Goal: Book appointment/travel/reservation

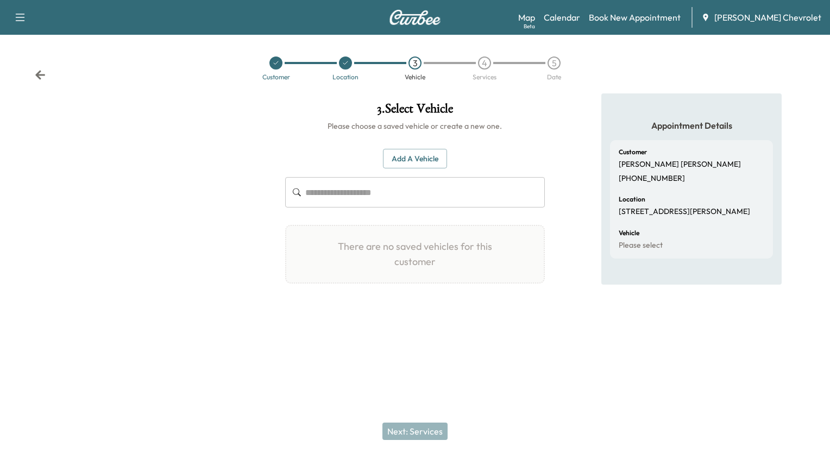
click at [43, 73] on icon at bounding box center [40, 75] width 11 height 11
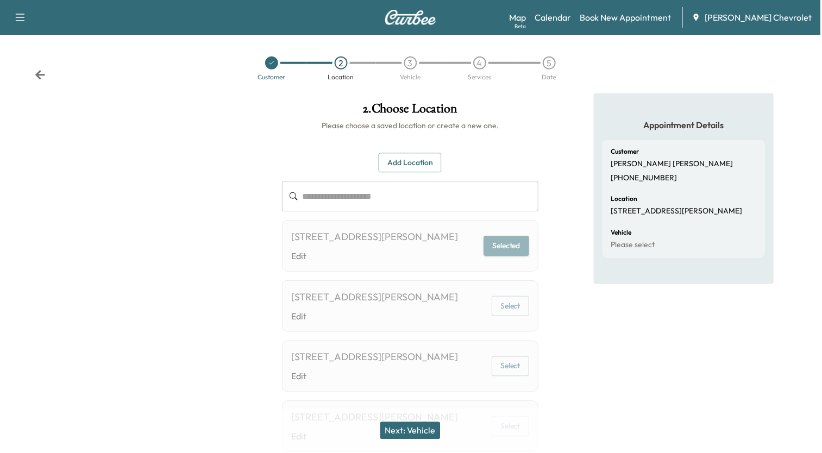
click at [43, 73] on icon at bounding box center [40, 75] width 11 height 11
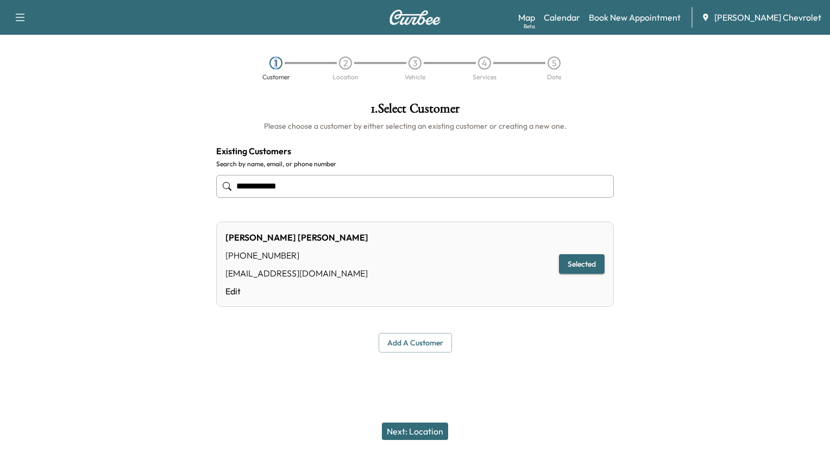
click at [43, 73] on div "1 Customer 2 Location 3 Vehicle 4 Services 5 Date" at bounding box center [415, 68] width 830 height 50
click at [580, 23] on link "Calendar" at bounding box center [562, 17] width 36 height 13
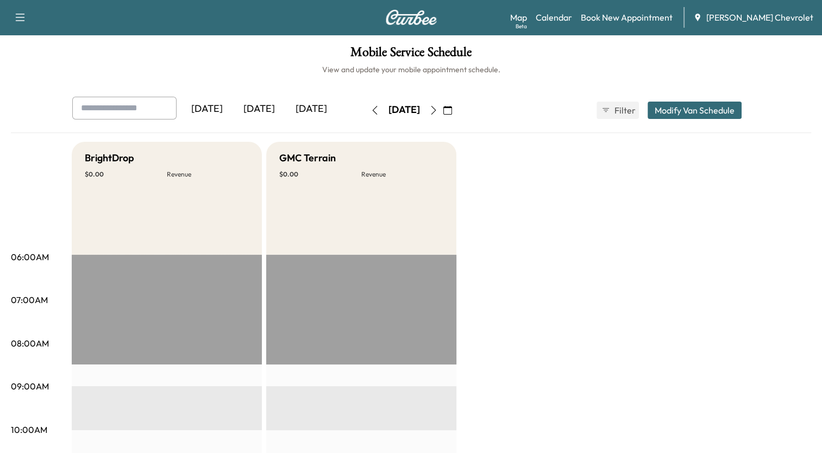
click at [443, 105] on button "button" at bounding box center [433, 110] width 18 height 17
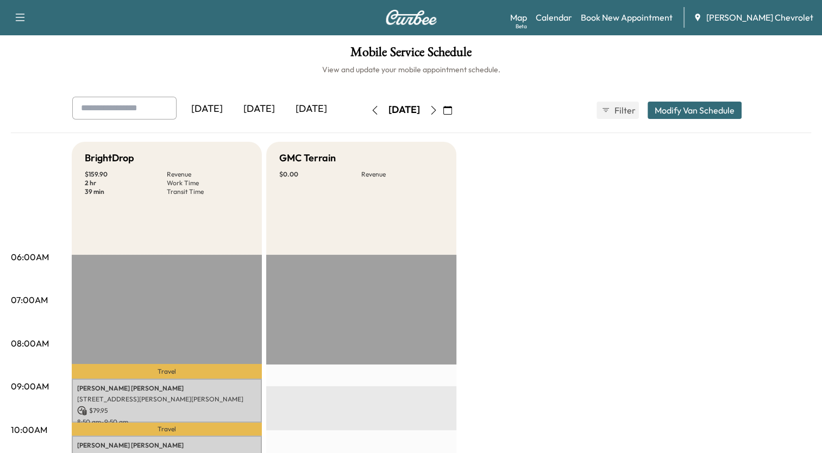
click at [438, 112] on icon "button" at bounding box center [433, 110] width 9 height 9
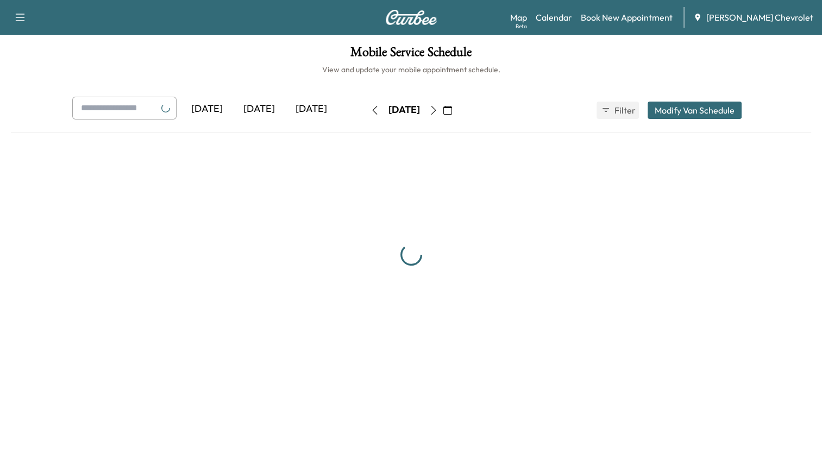
click at [443, 112] on button "button" at bounding box center [433, 110] width 18 height 17
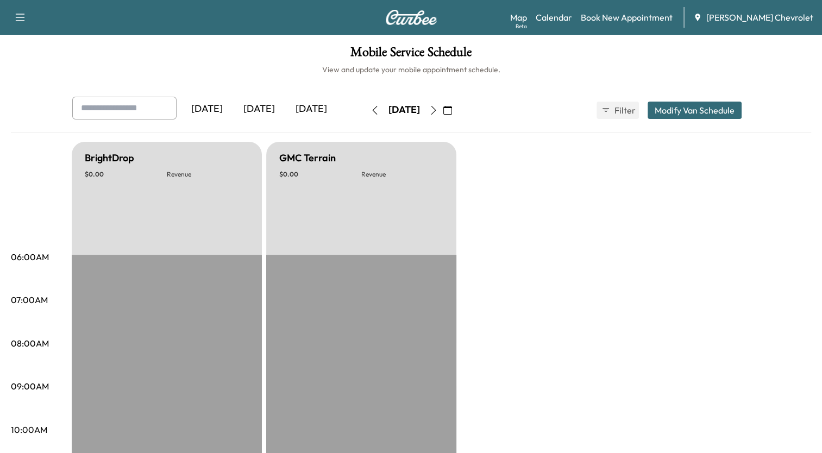
click at [438, 112] on icon "button" at bounding box center [433, 110] width 9 height 9
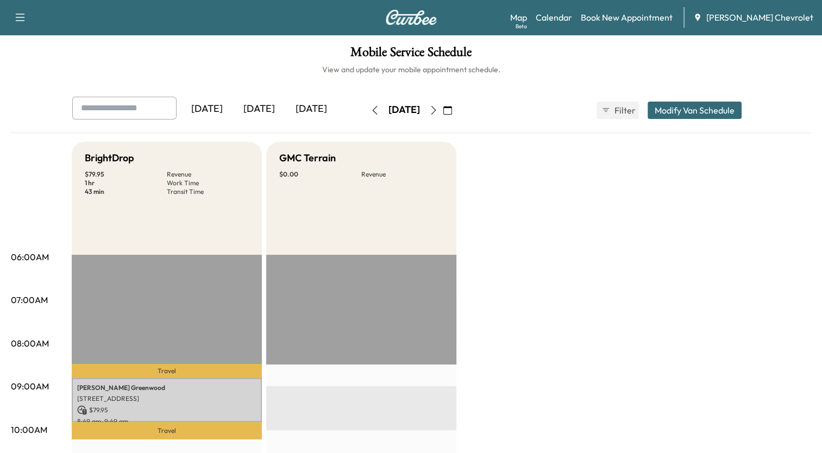
click at [372, 112] on icon "button" at bounding box center [374, 110] width 5 height 9
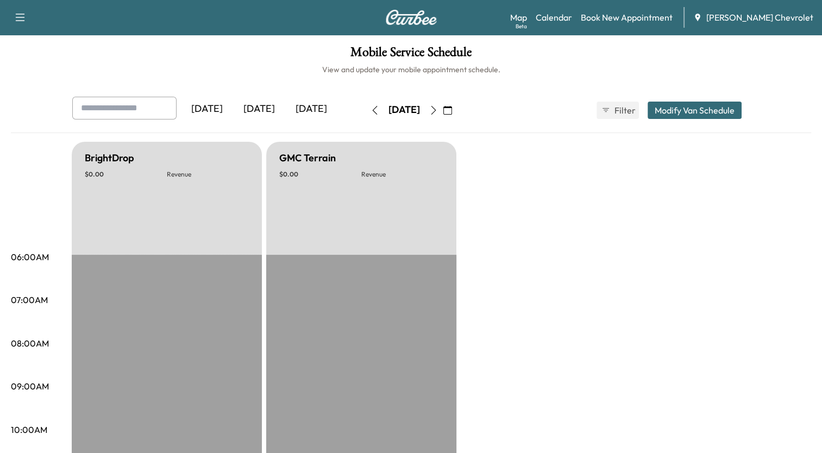
click at [370, 112] on icon "button" at bounding box center [374, 110] width 9 height 9
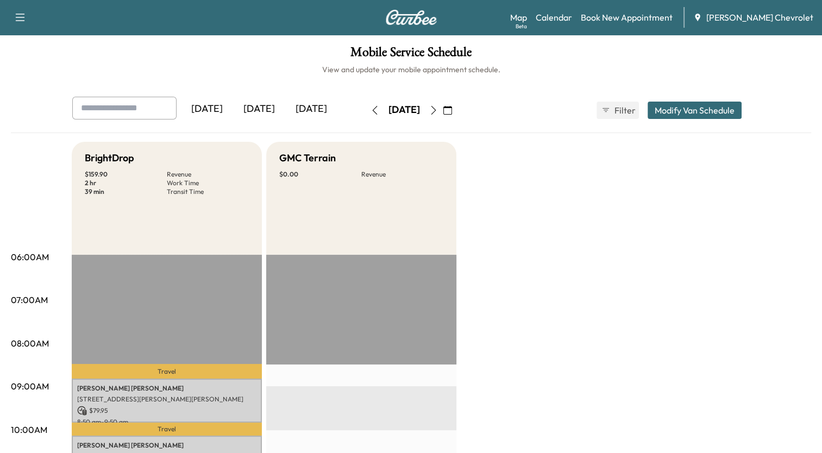
click at [443, 114] on button "button" at bounding box center [433, 110] width 18 height 17
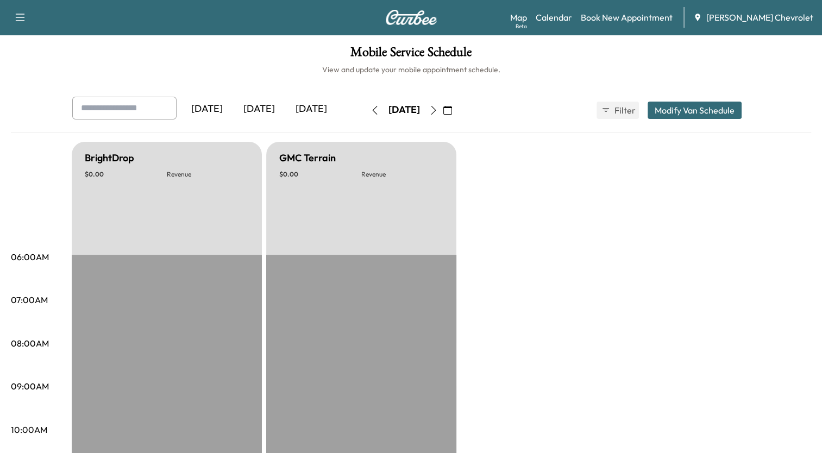
click at [443, 114] on button "button" at bounding box center [433, 110] width 18 height 17
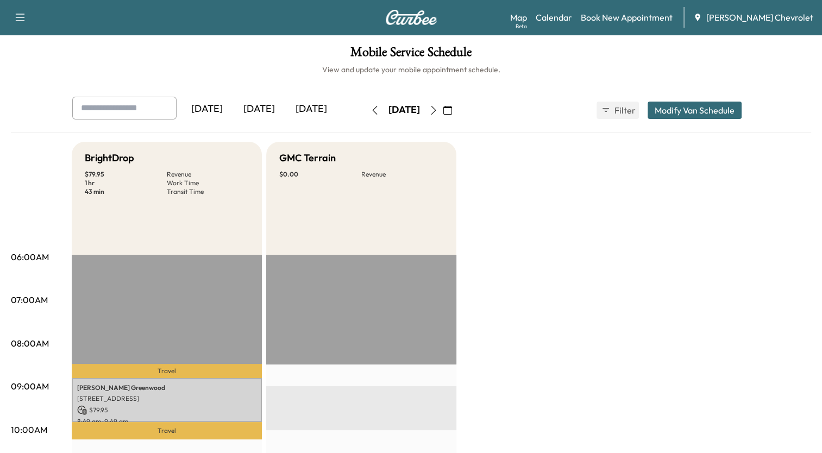
click at [438, 110] on icon "button" at bounding box center [433, 110] width 9 height 9
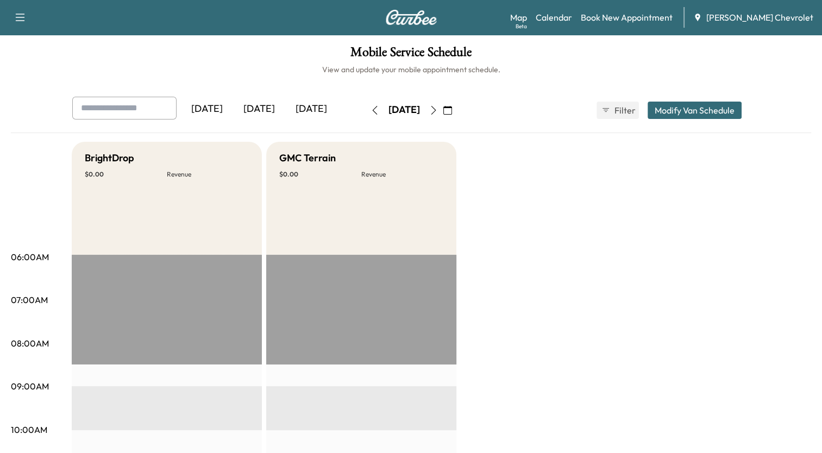
click at [370, 110] on icon "button" at bounding box center [374, 110] width 9 height 9
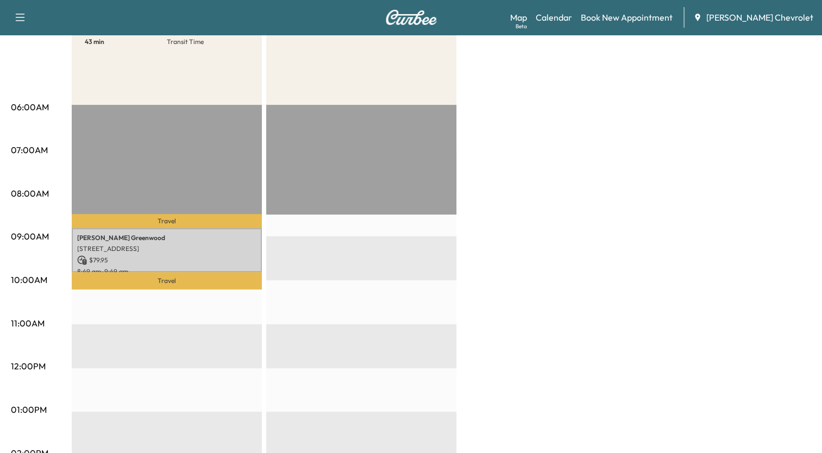
scroll to position [163, 0]
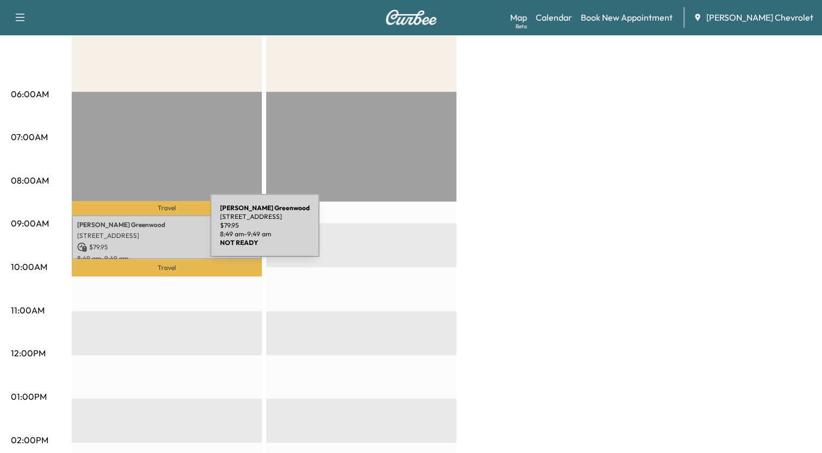
click at [129, 232] on p "[STREET_ADDRESS]" at bounding box center [166, 235] width 179 height 9
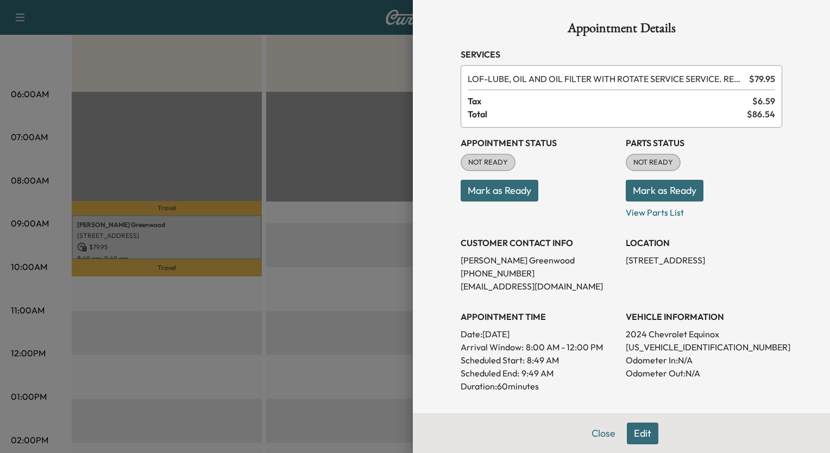
click at [371, 53] on div at bounding box center [415, 226] width 830 height 453
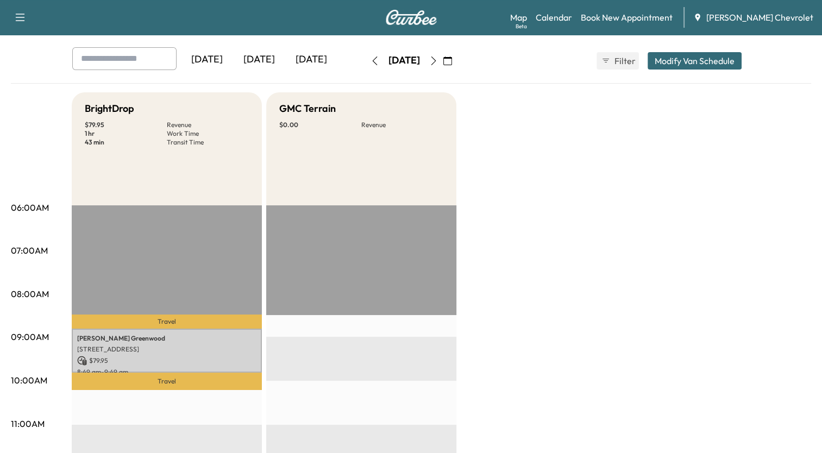
scroll to position [0, 0]
